Goal: Transaction & Acquisition: Purchase product/service

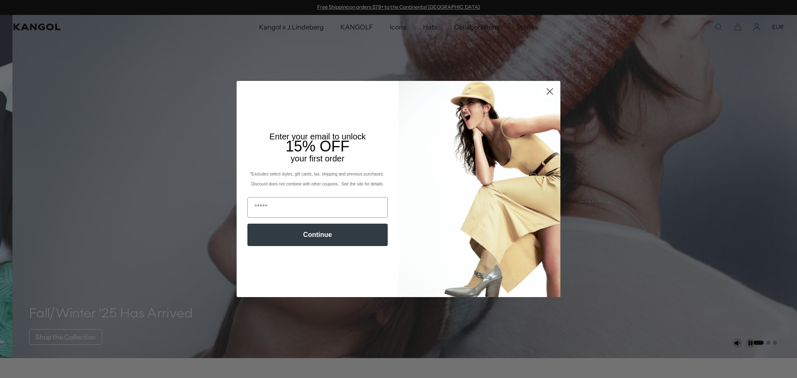
click at [548, 93] on icon "Close dialog" at bounding box center [550, 92] width 6 height 6
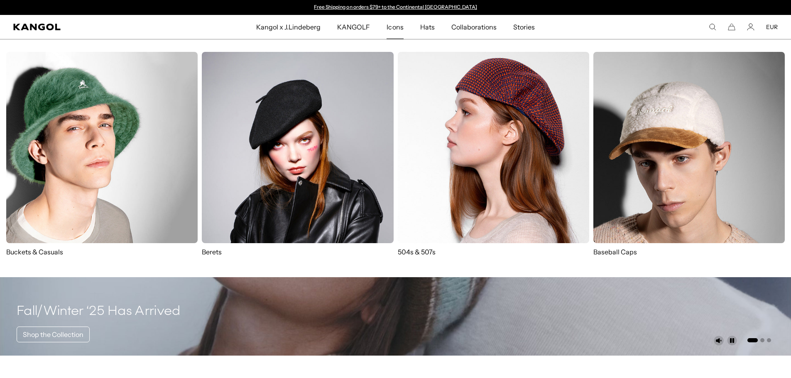
click at [459, 136] on img at bounding box center [493, 147] width 191 height 191
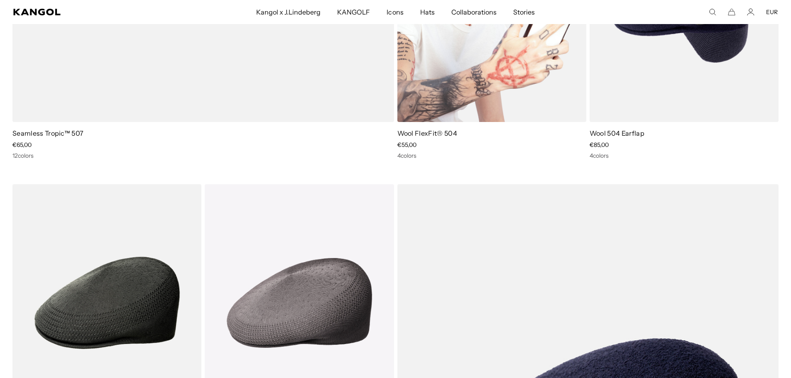
scroll to position [1246, 0]
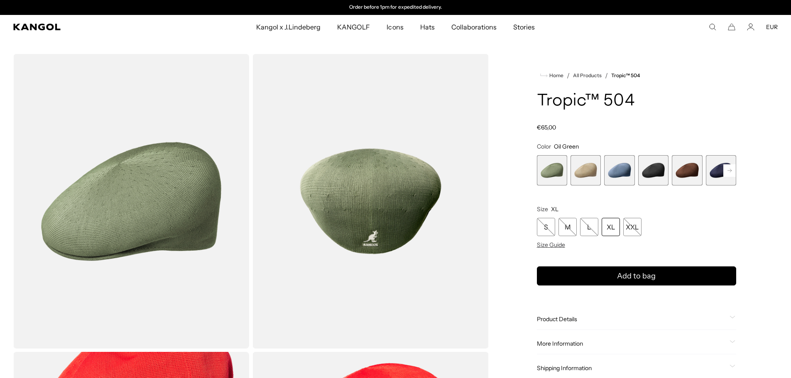
click at [728, 174] on rect at bounding box center [729, 170] width 12 height 12
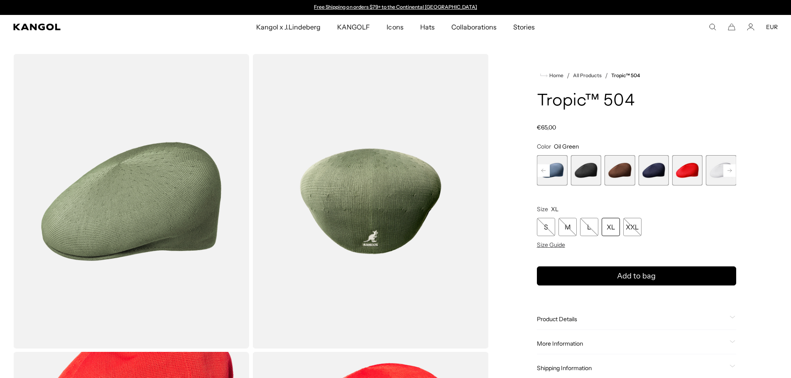
click at [584, 177] on span "4 of 9" at bounding box center [586, 170] width 30 height 30
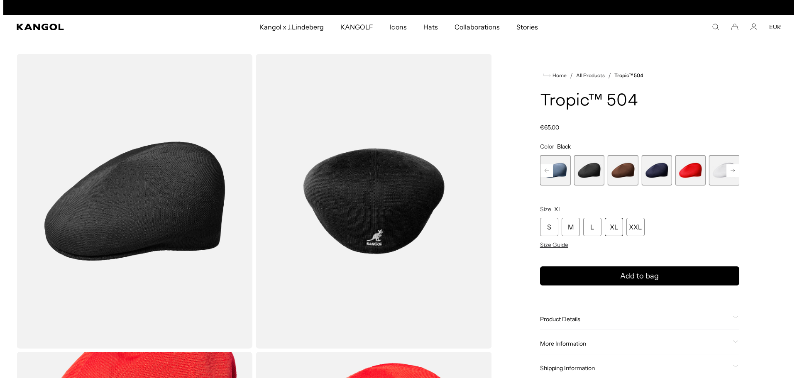
scroll to position [0, 182]
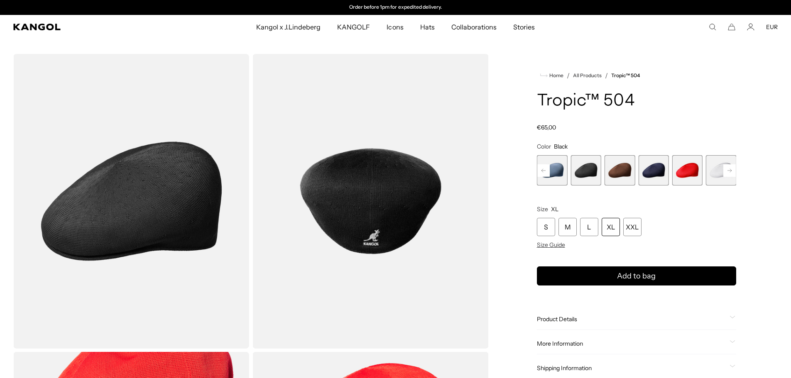
click at [176, 153] on img "Gallery Viewer" at bounding box center [131, 201] width 236 height 295
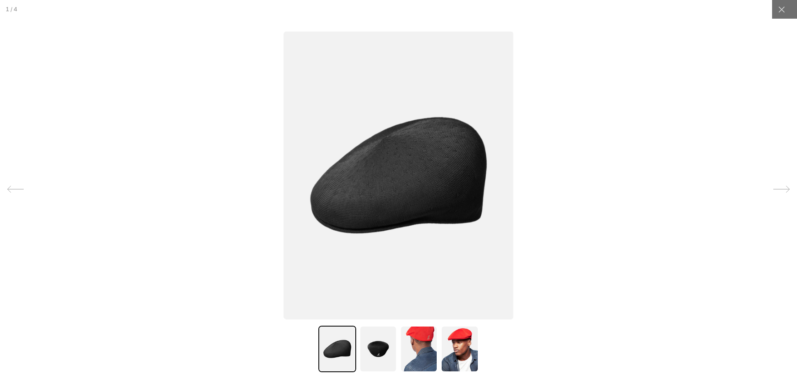
click at [774, 187] on icon at bounding box center [782, 189] width 17 height 17
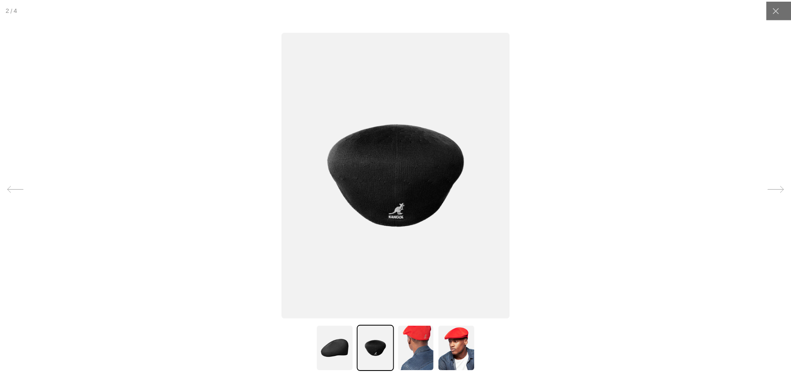
scroll to position [0, 0]
click at [779, 10] on icon at bounding box center [782, 9] width 6 height 6
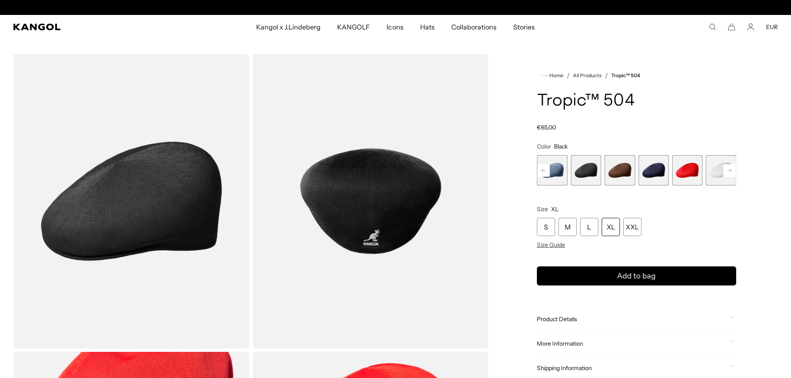
scroll to position [0, 182]
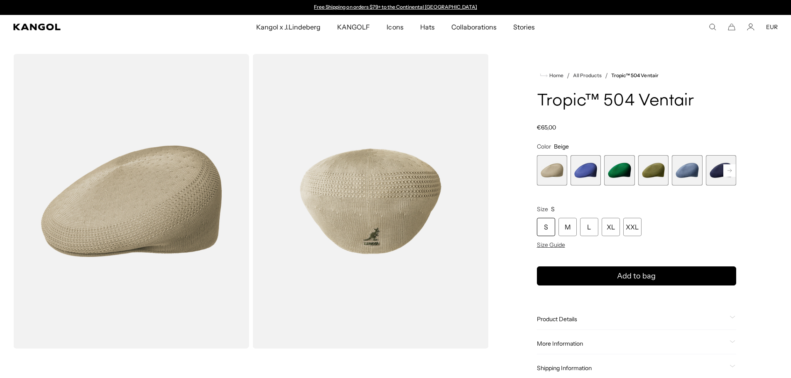
click at [727, 173] on rect at bounding box center [729, 170] width 12 height 12
click at [690, 179] on span "6 of 22" at bounding box center [687, 170] width 30 height 30
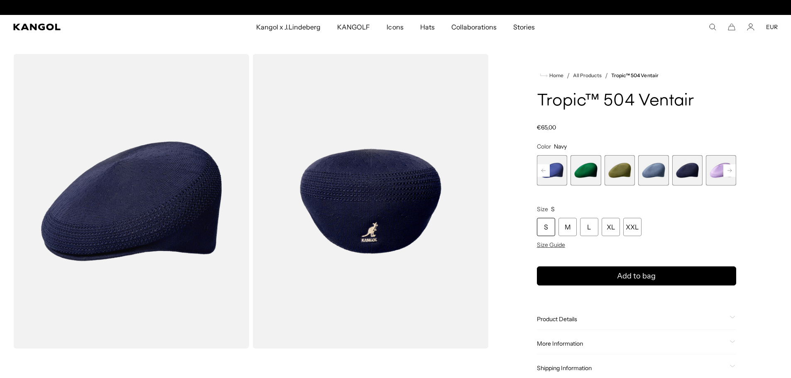
scroll to position [0, 182]
click at [734, 174] on rect at bounding box center [729, 170] width 12 height 12
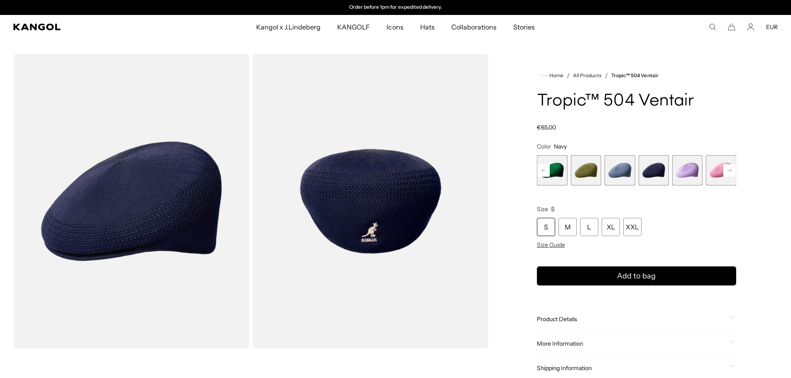
click at [731, 174] on rect at bounding box center [729, 170] width 12 height 12
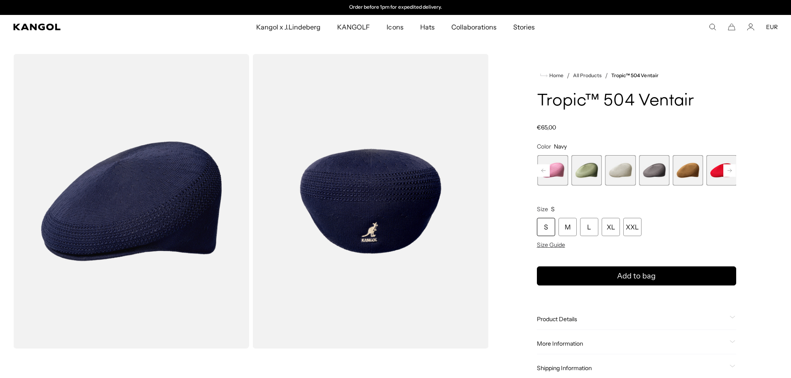
click at [731, 174] on rect at bounding box center [729, 170] width 12 height 12
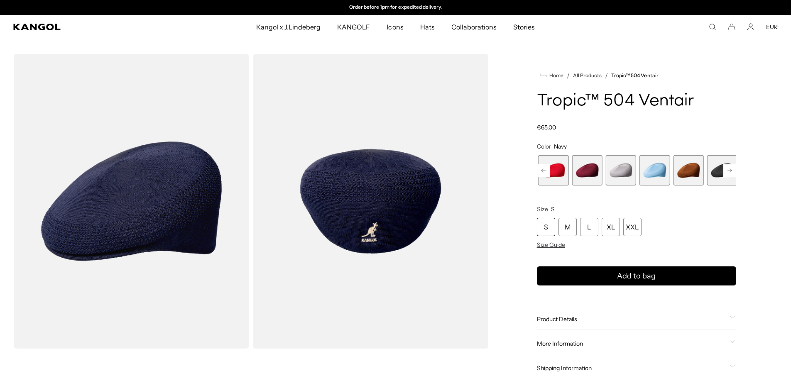
click at [731, 174] on rect at bounding box center [729, 170] width 12 height 12
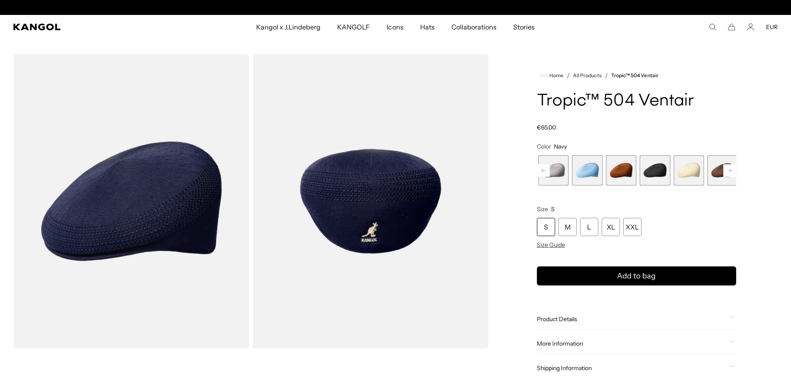
click at [731, 174] on rect at bounding box center [729, 170] width 12 height 12
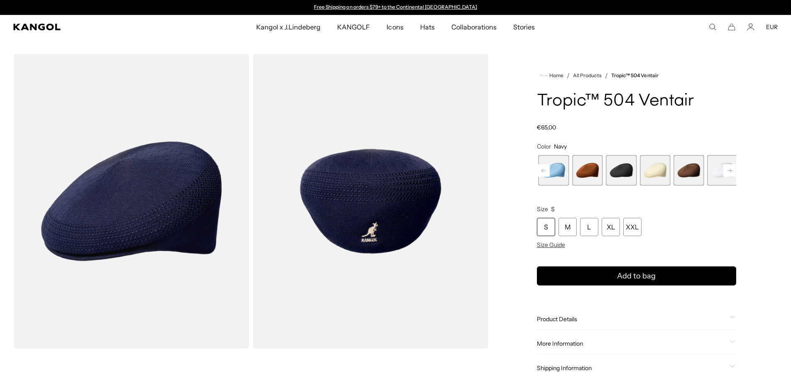
click at [731, 174] on rect at bounding box center [729, 170] width 12 height 12
click at [722, 181] on span "22 of 22" at bounding box center [723, 170] width 30 height 30
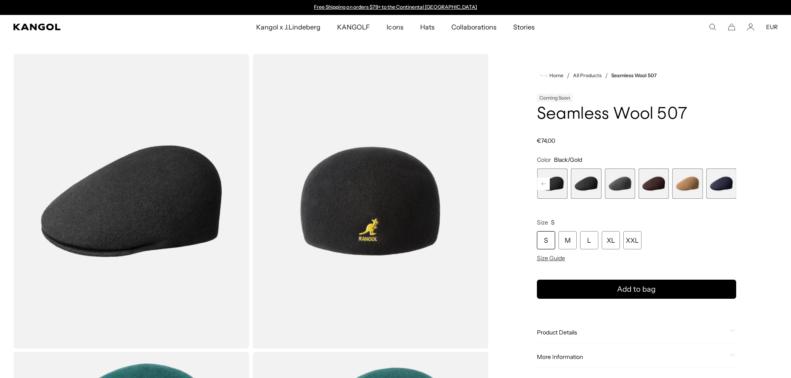
click at [587, 191] on span "5 of 9" at bounding box center [586, 184] width 30 height 30
click at [557, 102] on div "Coming Soon" at bounding box center [555, 98] width 36 height 8
